Goal: Entertainment & Leisure: Consume media (video, audio)

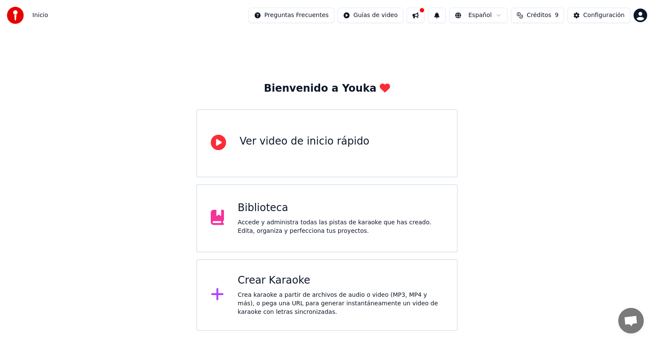
click at [316, 208] on div "Biblioteca" at bounding box center [341, 208] width 206 height 14
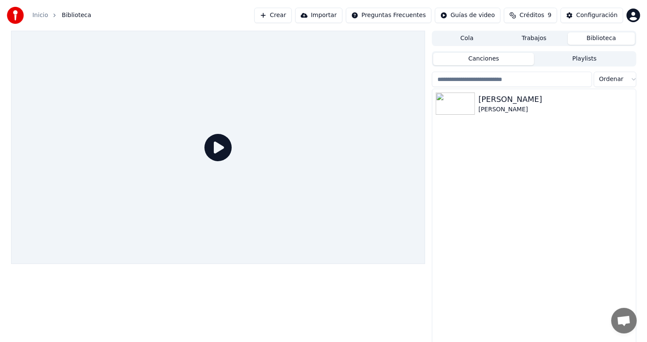
click at [220, 151] on icon at bounding box center [217, 147] width 27 height 27
click at [528, 94] on div "[PERSON_NAME]" at bounding box center [555, 99] width 154 height 12
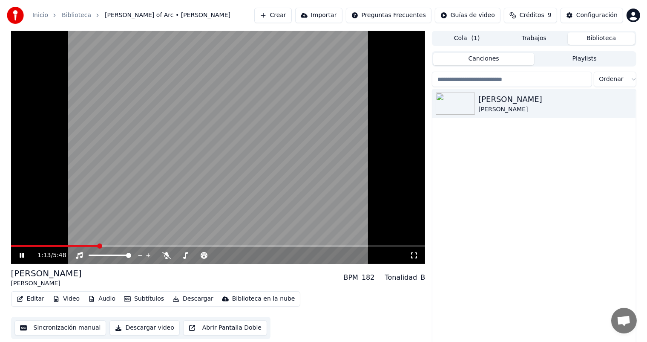
click at [483, 41] on button "Cola ( 1 )" at bounding box center [466, 38] width 67 height 12
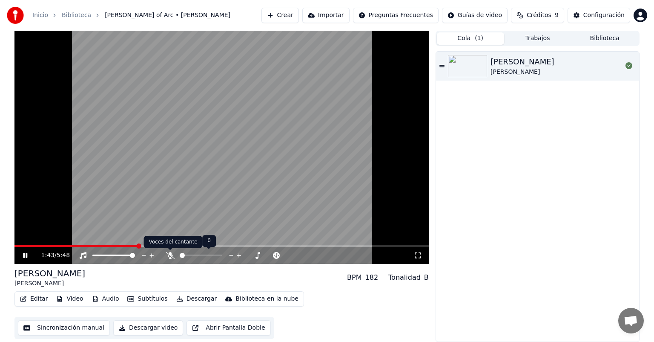
click at [170, 253] on icon at bounding box center [170, 255] width 9 height 7
click at [172, 255] on icon at bounding box center [170, 255] width 9 height 7
click at [144, 244] on video at bounding box center [221, 147] width 414 height 233
click at [143, 245] on span at bounding box center [84, 246] width 141 height 2
click at [198, 141] on video at bounding box center [221, 147] width 414 height 233
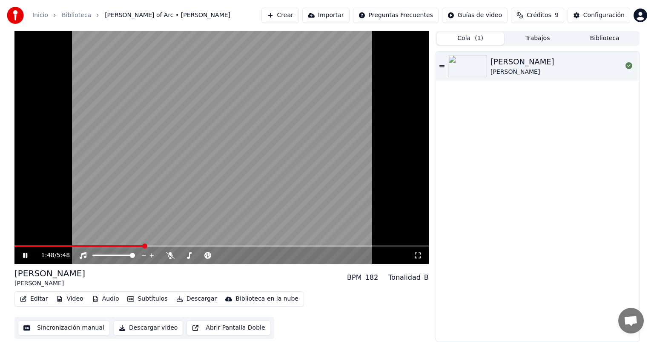
click at [196, 135] on video at bounding box center [221, 147] width 414 height 233
